Goal: Find specific page/section: Find specific page/section

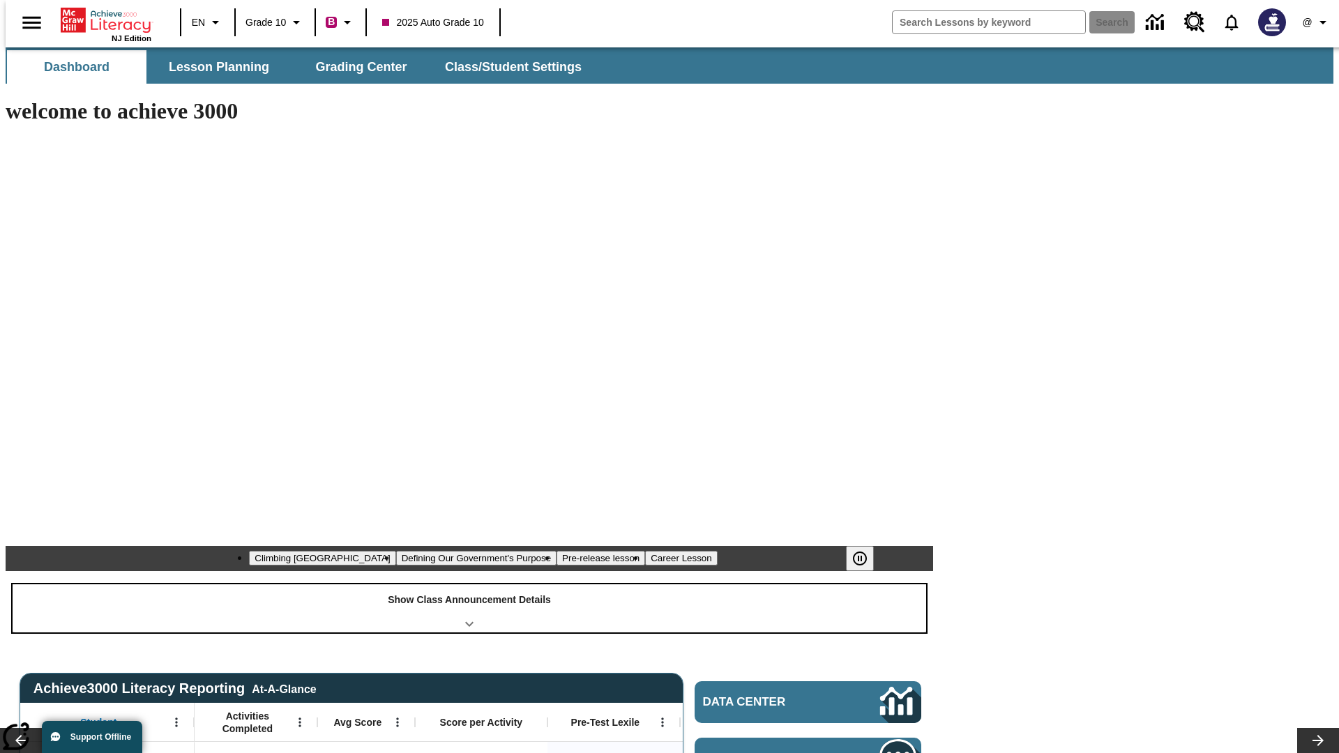
click at [469, 585] on div "Show Class Announcement Details" at bounding box center [470, 609] width 914 height 48
